Goal: Find specific page/section: Find specific page/section

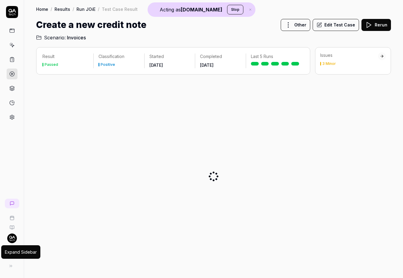
click at [14, 268] on button at bounding box center [11, 266] width 12 height 12
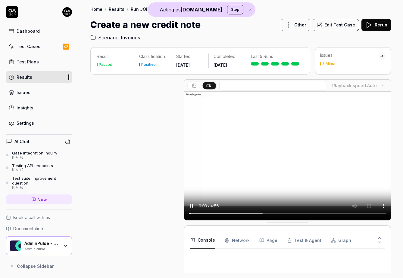
scroll to position [245, 0]
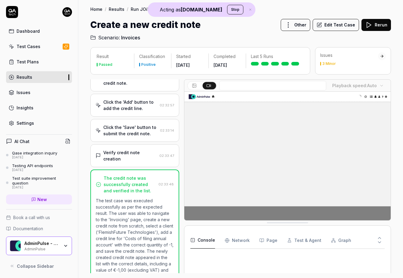
click at [45, 250] on div "AdminPulse" at bounding box center [41, 249] width 35 height 5
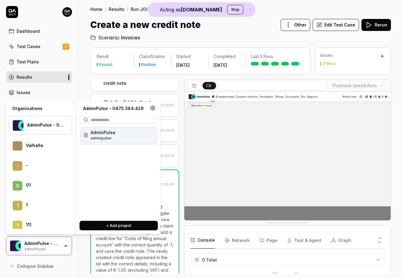
scroll to position [20288, 0]
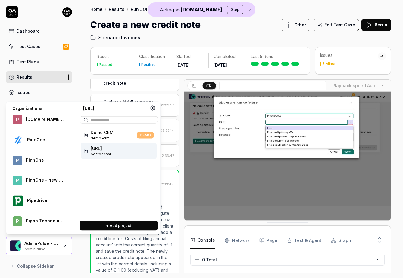
click at [101, 152] on span "postdocsai" at bounding box center [101, 154] width 20 height 5
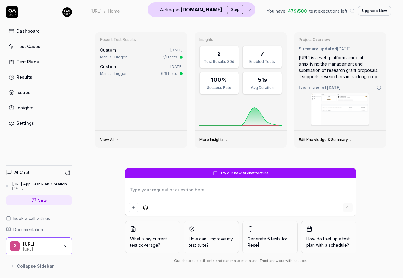
type textarea "*"
